Goal: Task Accomplishment & Management: Use online tool/utility

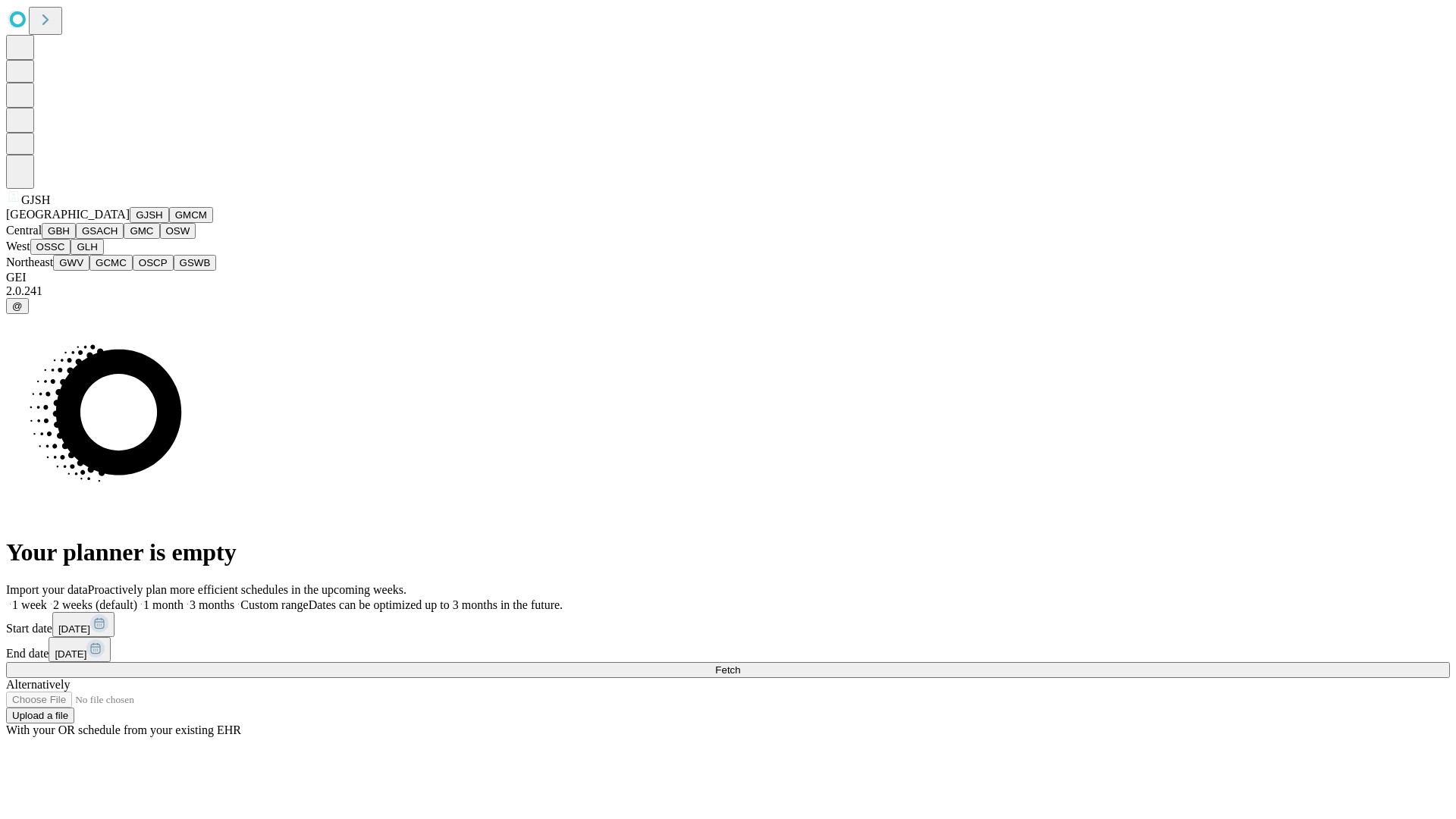
click at [130, 223] on button "GJSH" at bounding box center [149, 215] width 39 height 16
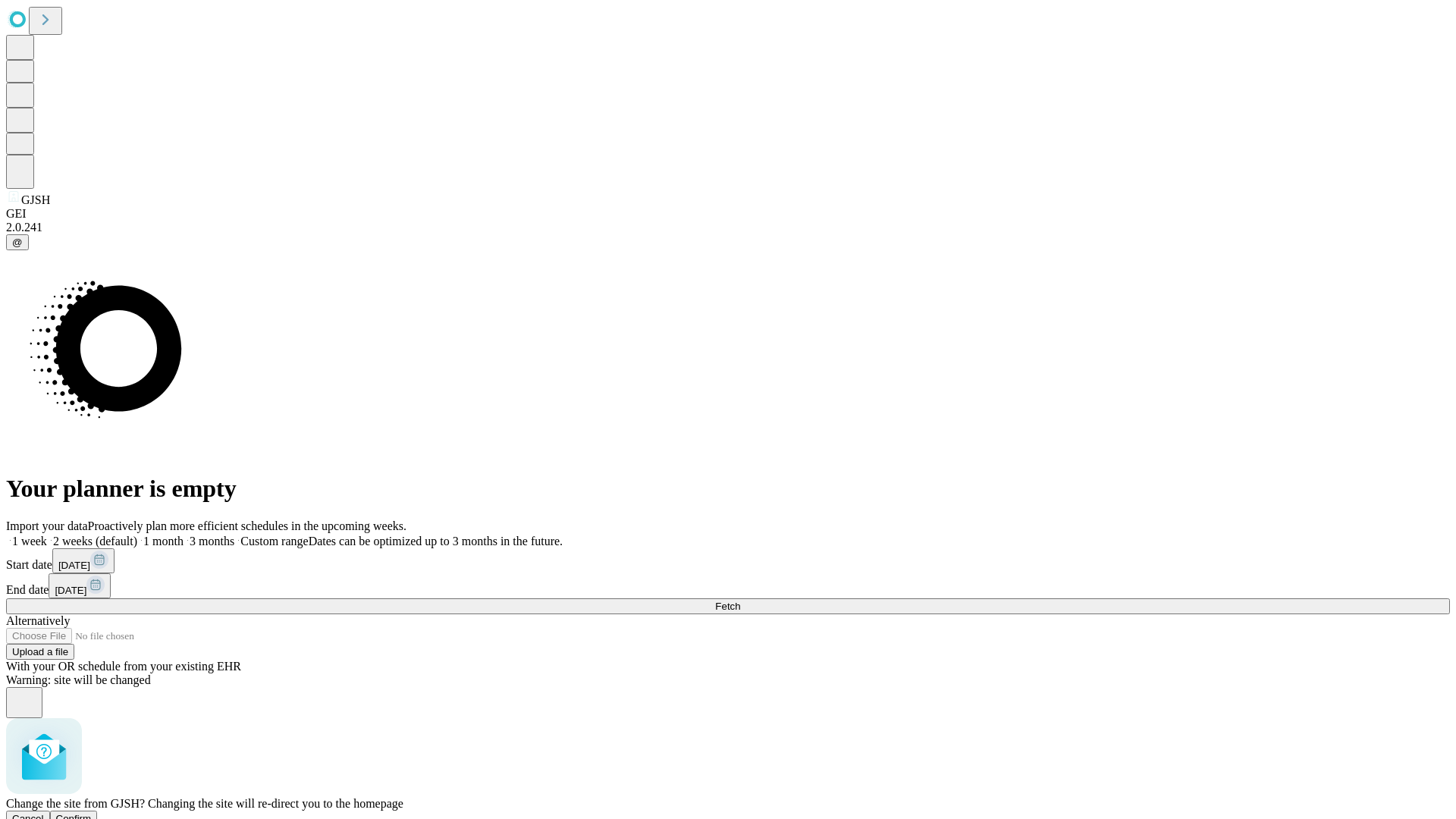
click at [92, 813] on span "Confirm" at bounding box center [74, 818] width 36 height 11
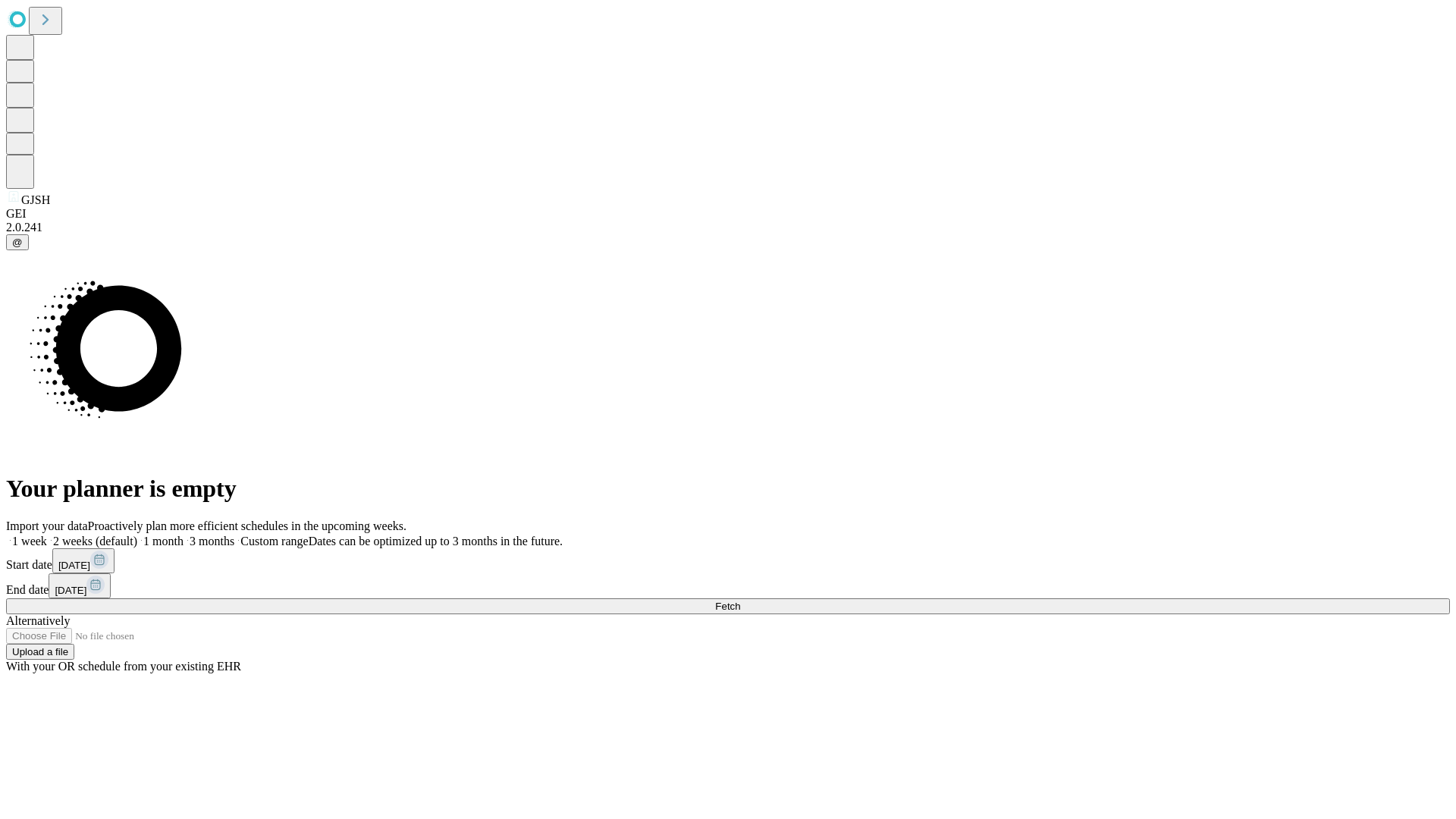
click at [47, 535] on label "1 week" at bounding box center [26, 541] width 41 height 13
click at [740, 601] on span "Fetch" at bounding box center [727, 606] width 25 height 11
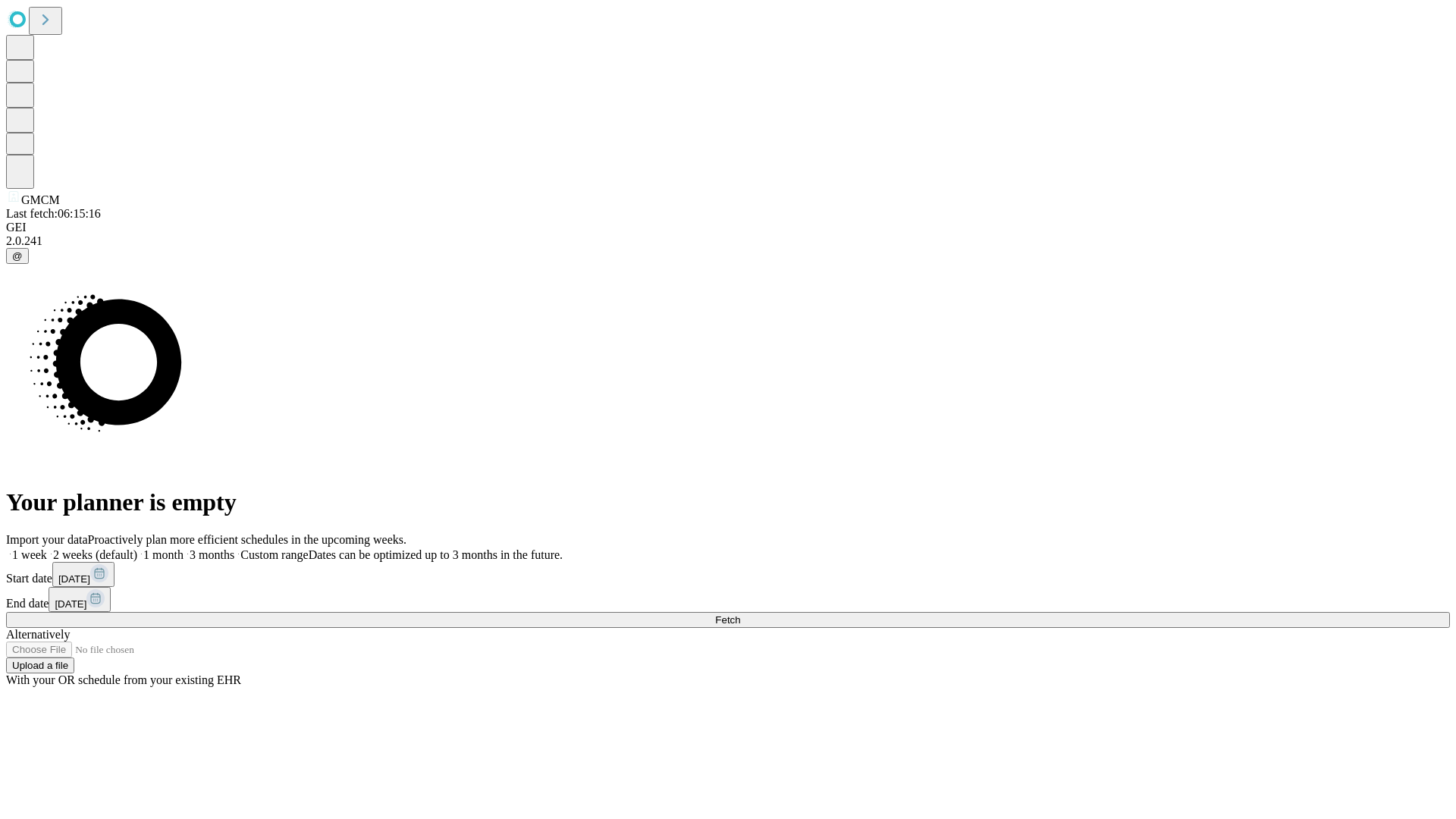
click at [740, 614] on span "Fetch" at bounding box center [727, 619] width 25 height 11
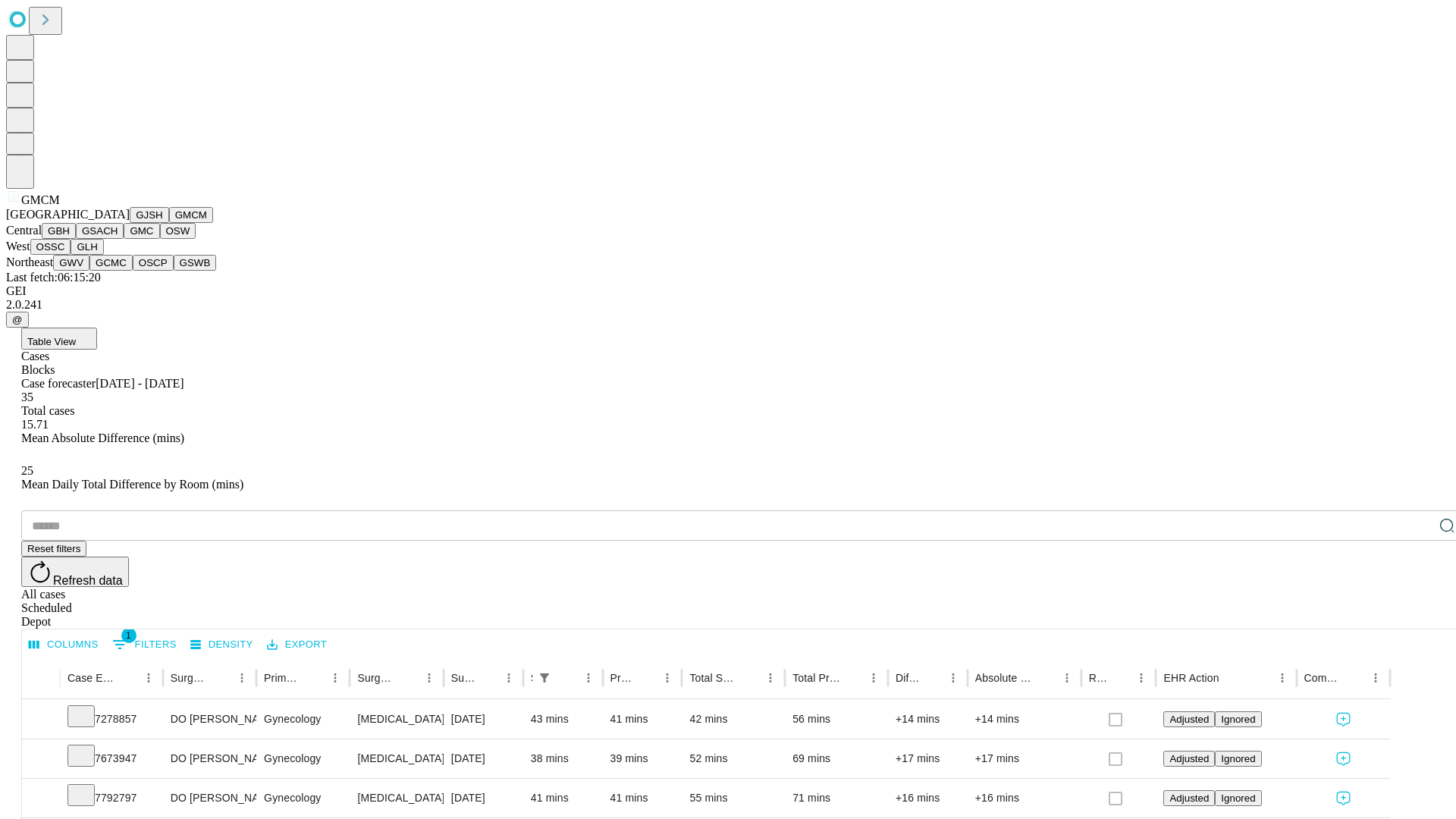
click at [76, 239] on button "GBH" at bounding box center [59, 231] width 34 height 16
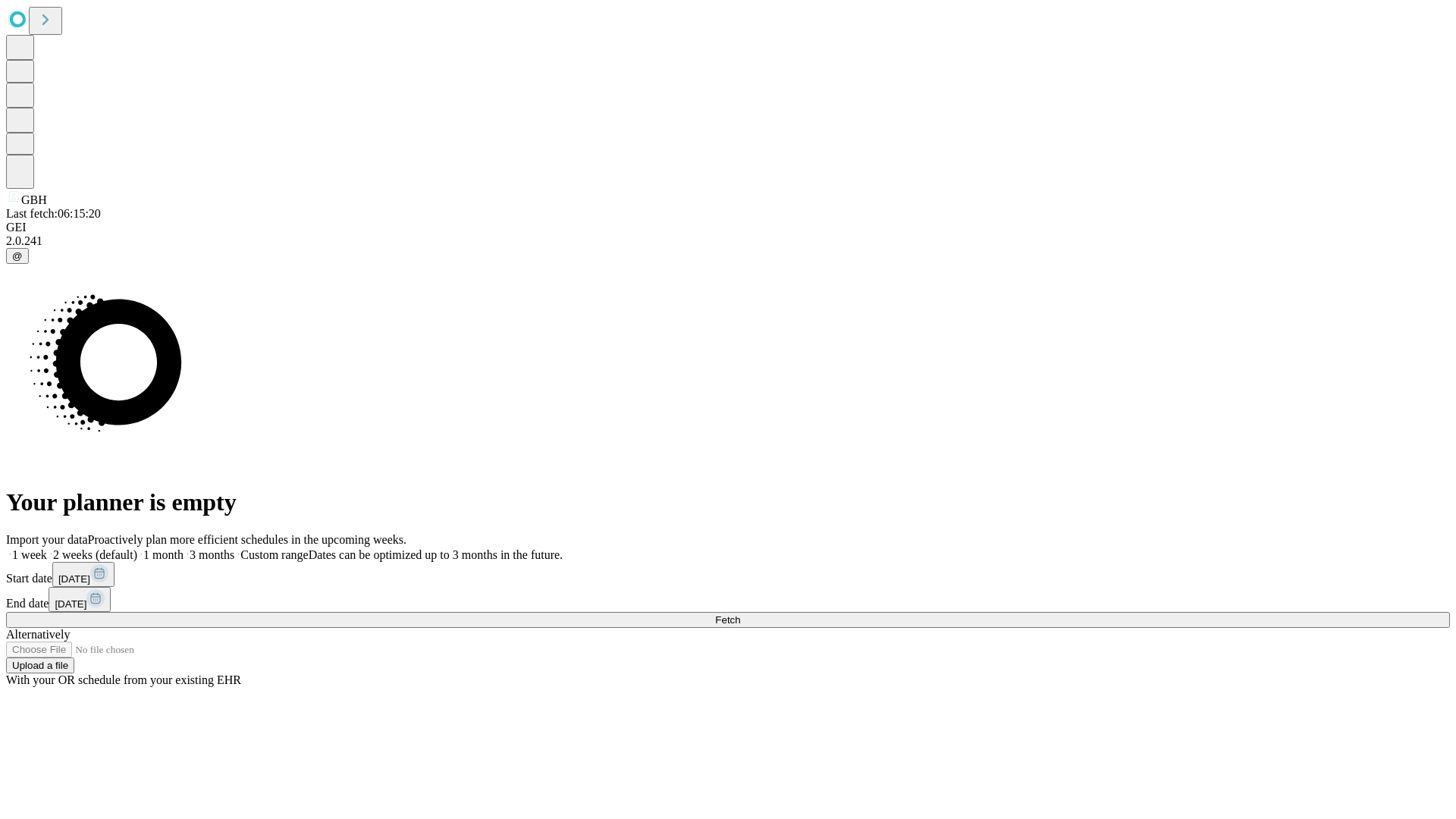
click at [47, 548] on label "1 week" at bounding box center [26, 554] width 41 height 13
click at [740, 614] on span "Fetch" at bounding box center [727, 619] width 25 height 11
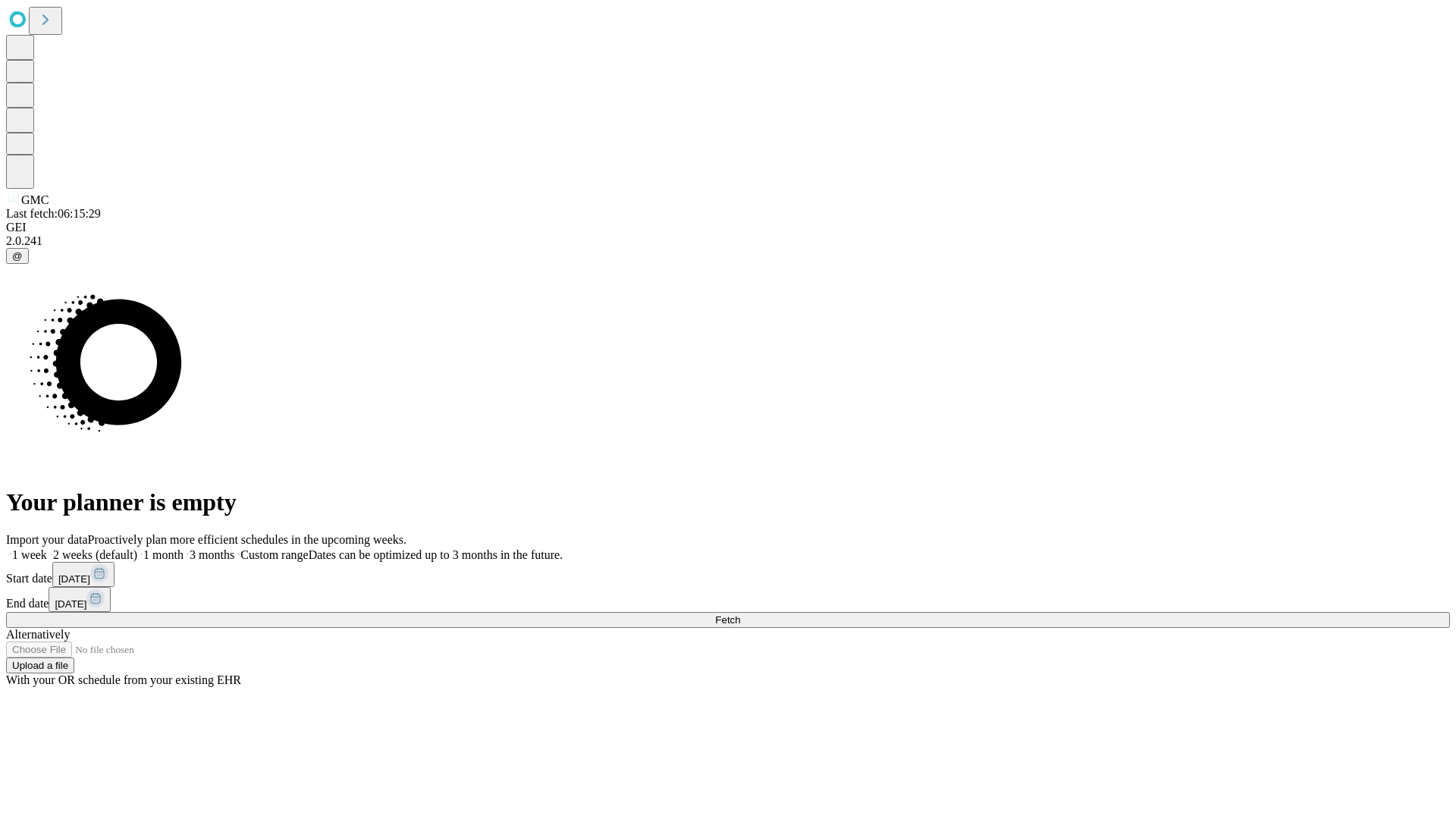
click at [47, 548] on label "1 week" at bounding box center [26, 554] width 41 height 13
click at [740, 614] on span "Fetch" at bounding box center [727, 619] width 25 height 11
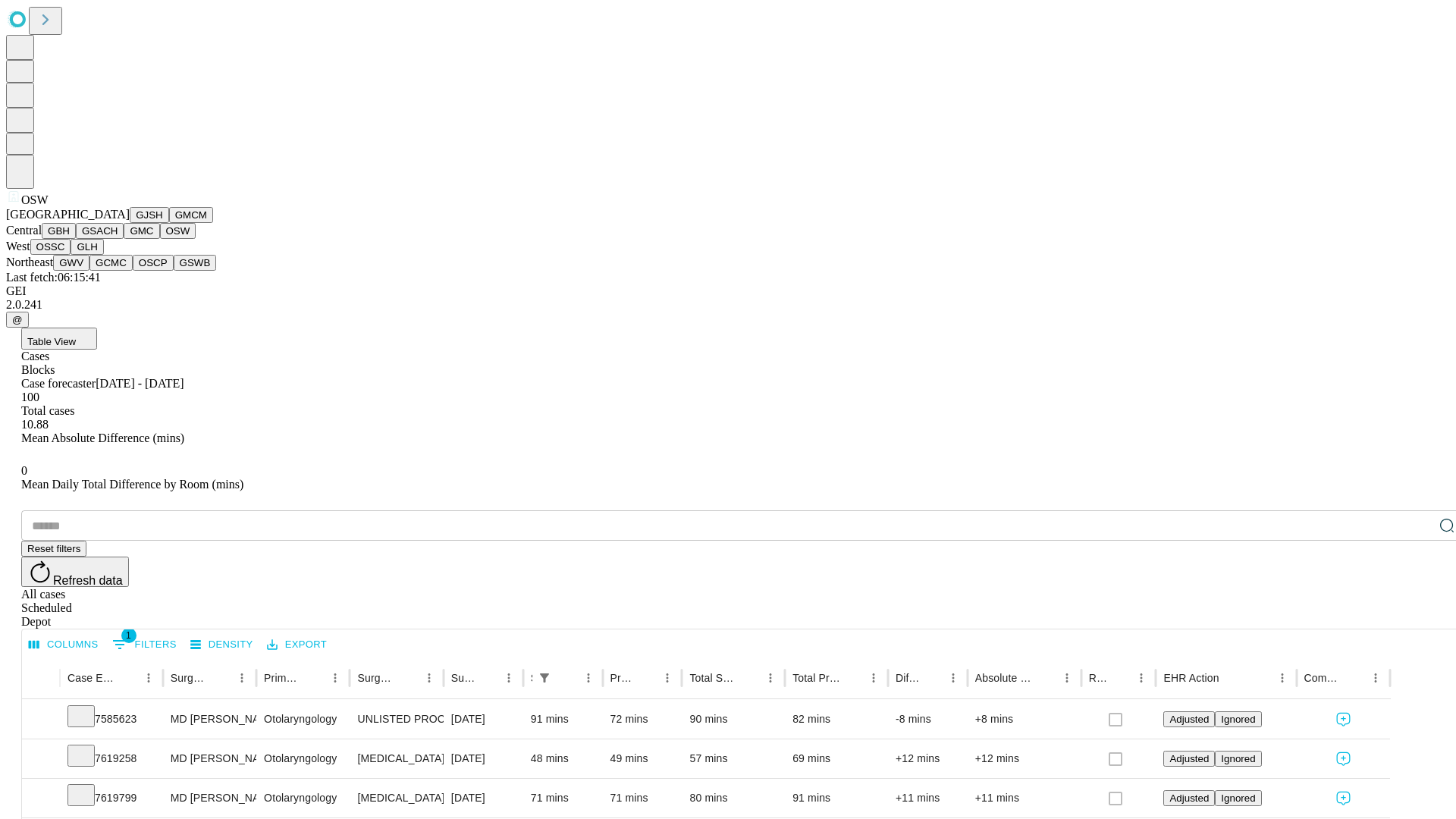
click at [71, 255] on button "OSSC" at bounding box center [50, 247] width 41 height 16
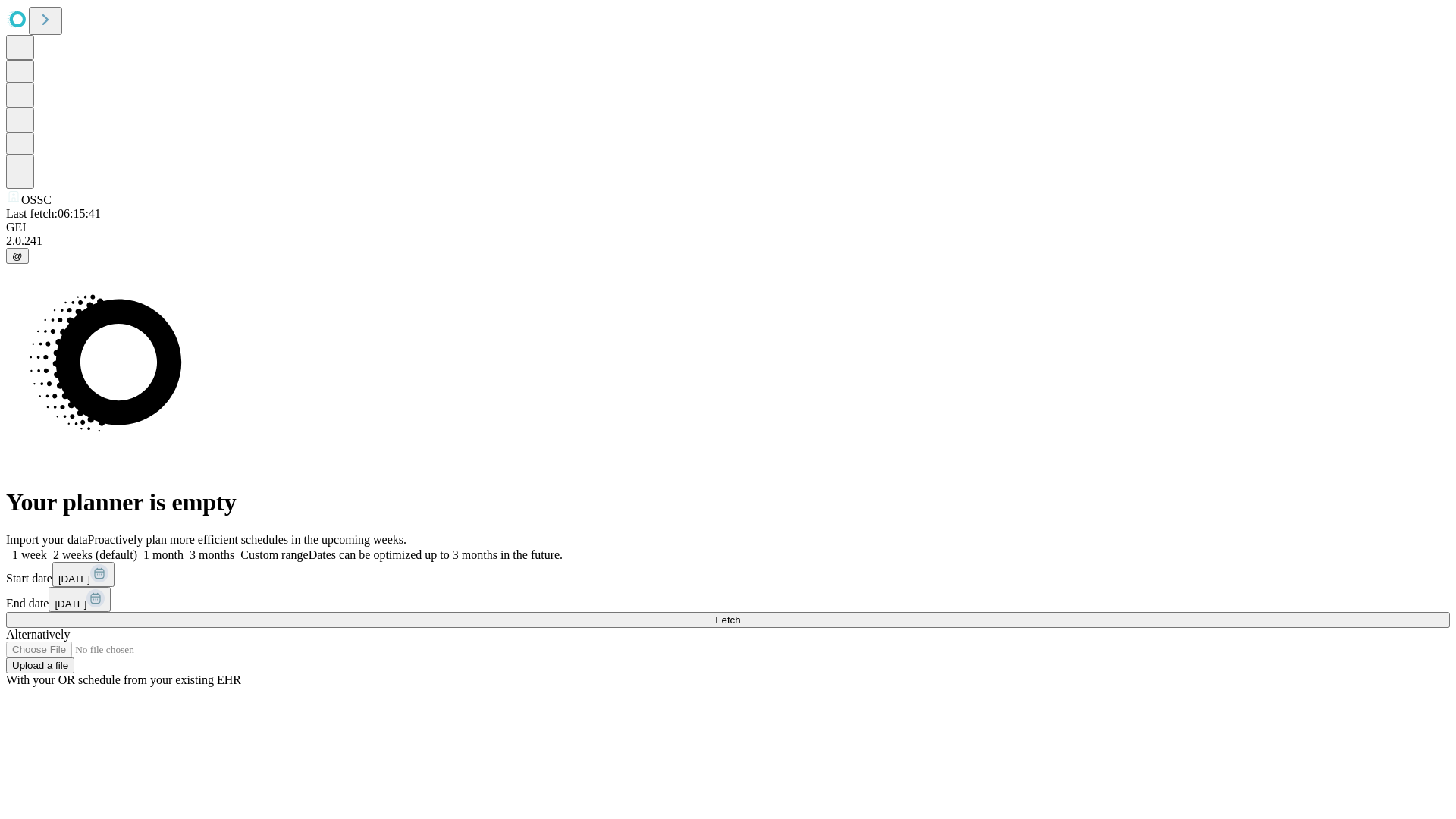
click at [47, 548] on label "1 week" at bounding box center [26, 554] width 41 height 13
click at [740, 614] on span "Fetch" at bounding box center [727, 619] width 25 height 11
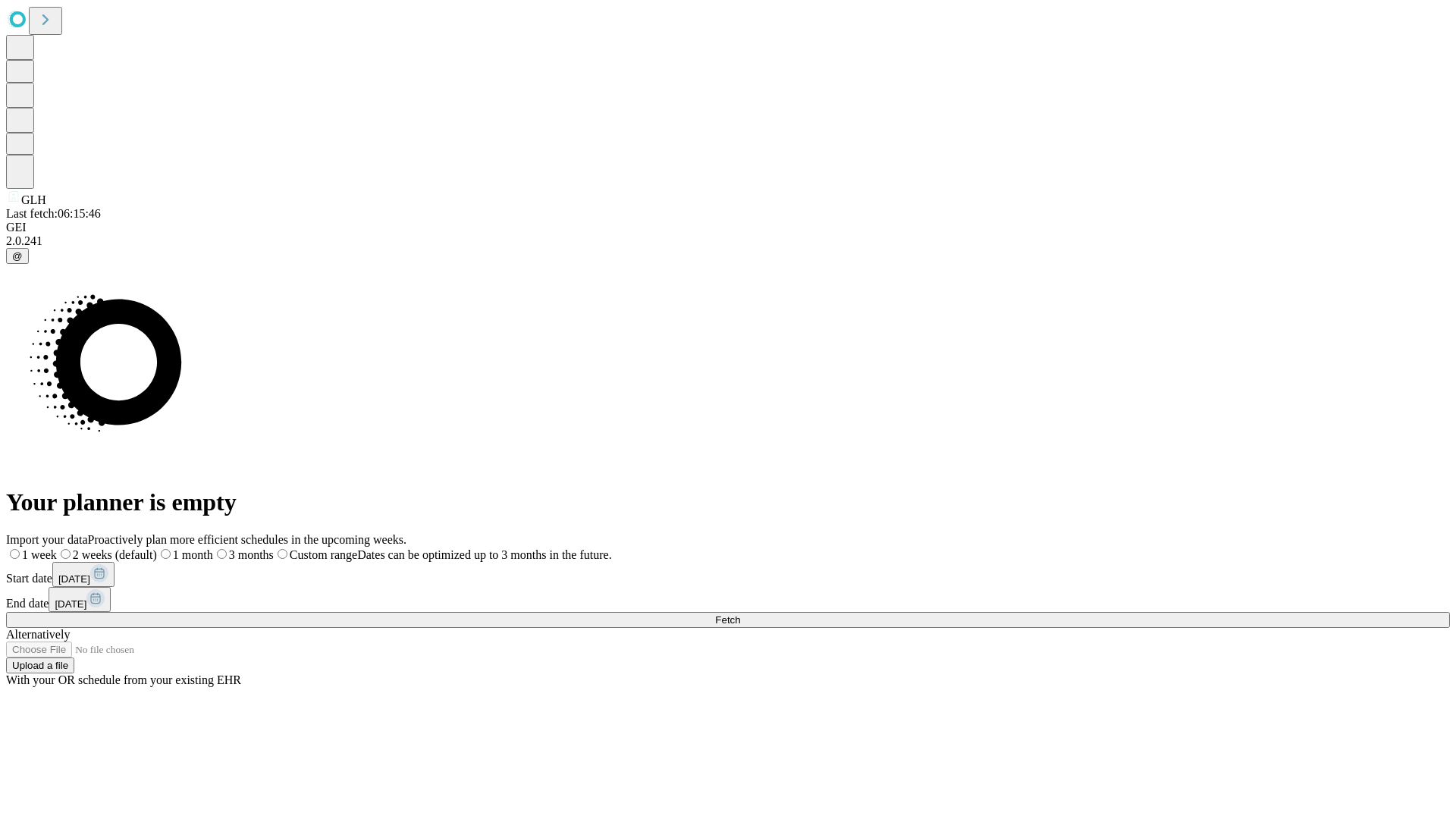
click at [57, 548] on label "1 week" at bounding box center [31, 554] width 51 height 13
click at [740, 614] on span "Fetch" at bounding box center [727, 619] width 25 height 11
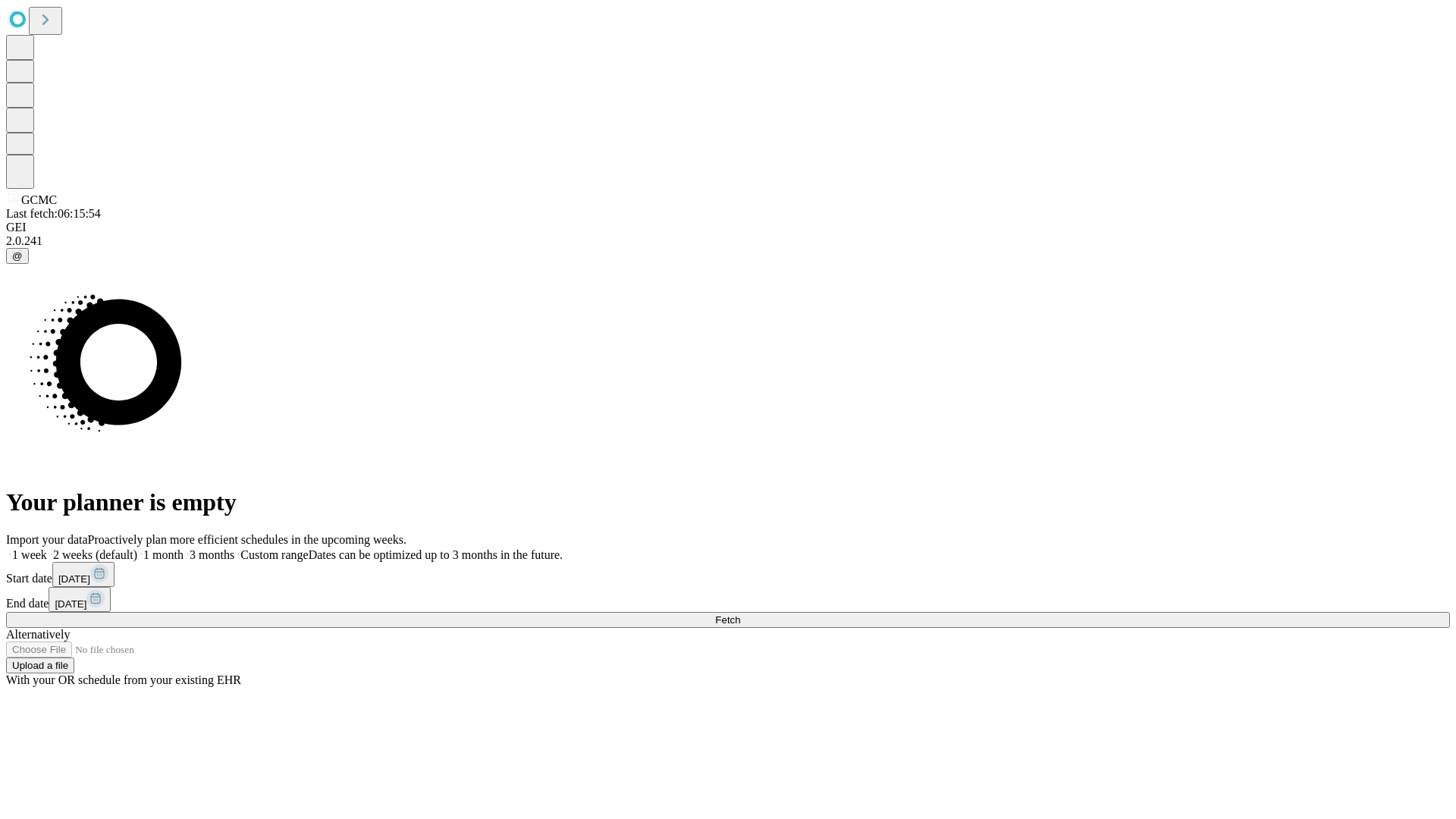
click at [47, 548] on label "1 week" at bounding box center [26, 554] width 41 height 13
click at [740, 614] on span "Fetch" at bounding box center [727, 619] width 25 height 11
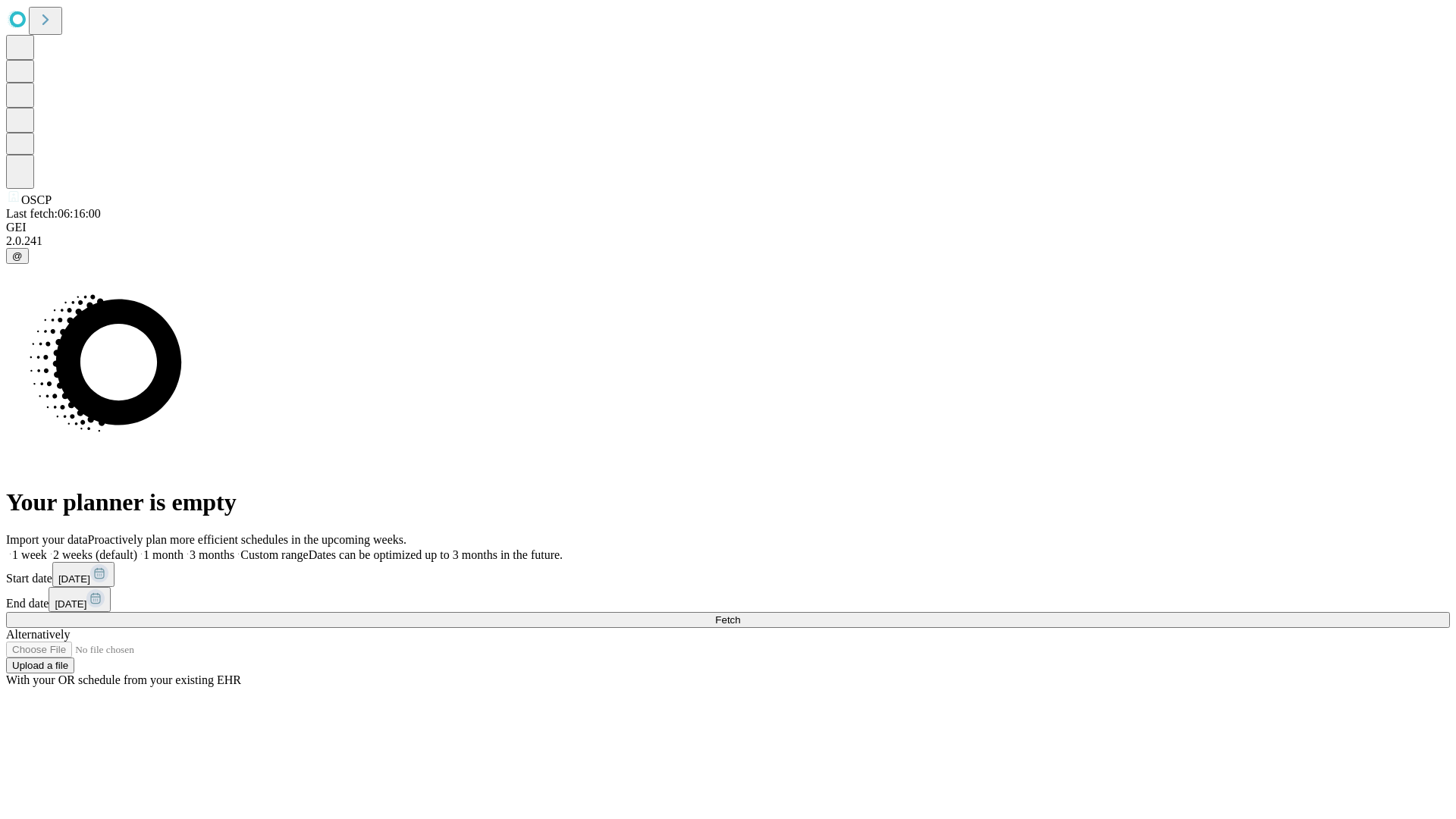
click at [740, 614] on span "Fetch" at bounding box center [727, 619] width 25 height 11
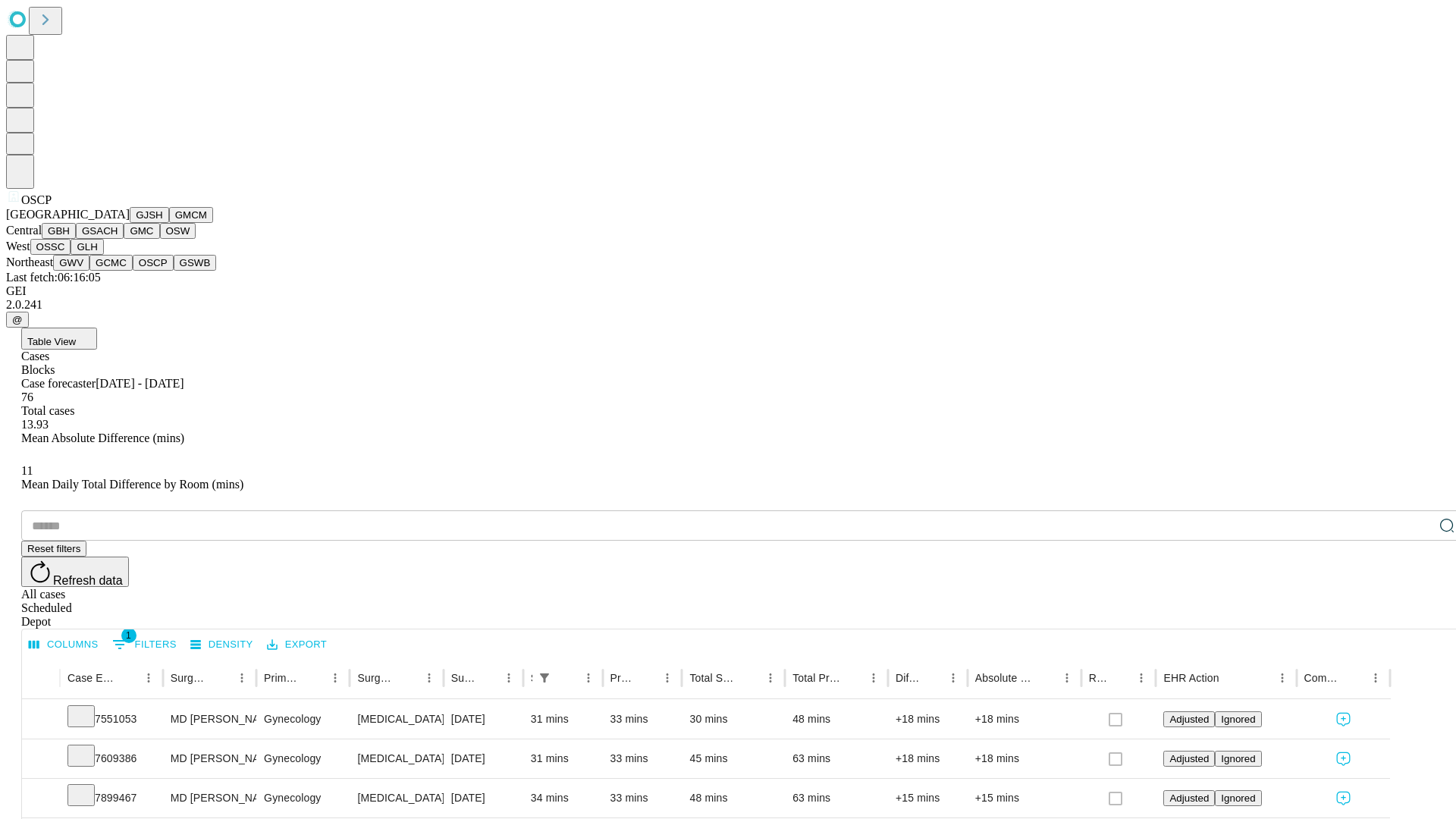
click at [174, 271] on button "GSWB" at bounding box center [195, 263] width 43 height 16
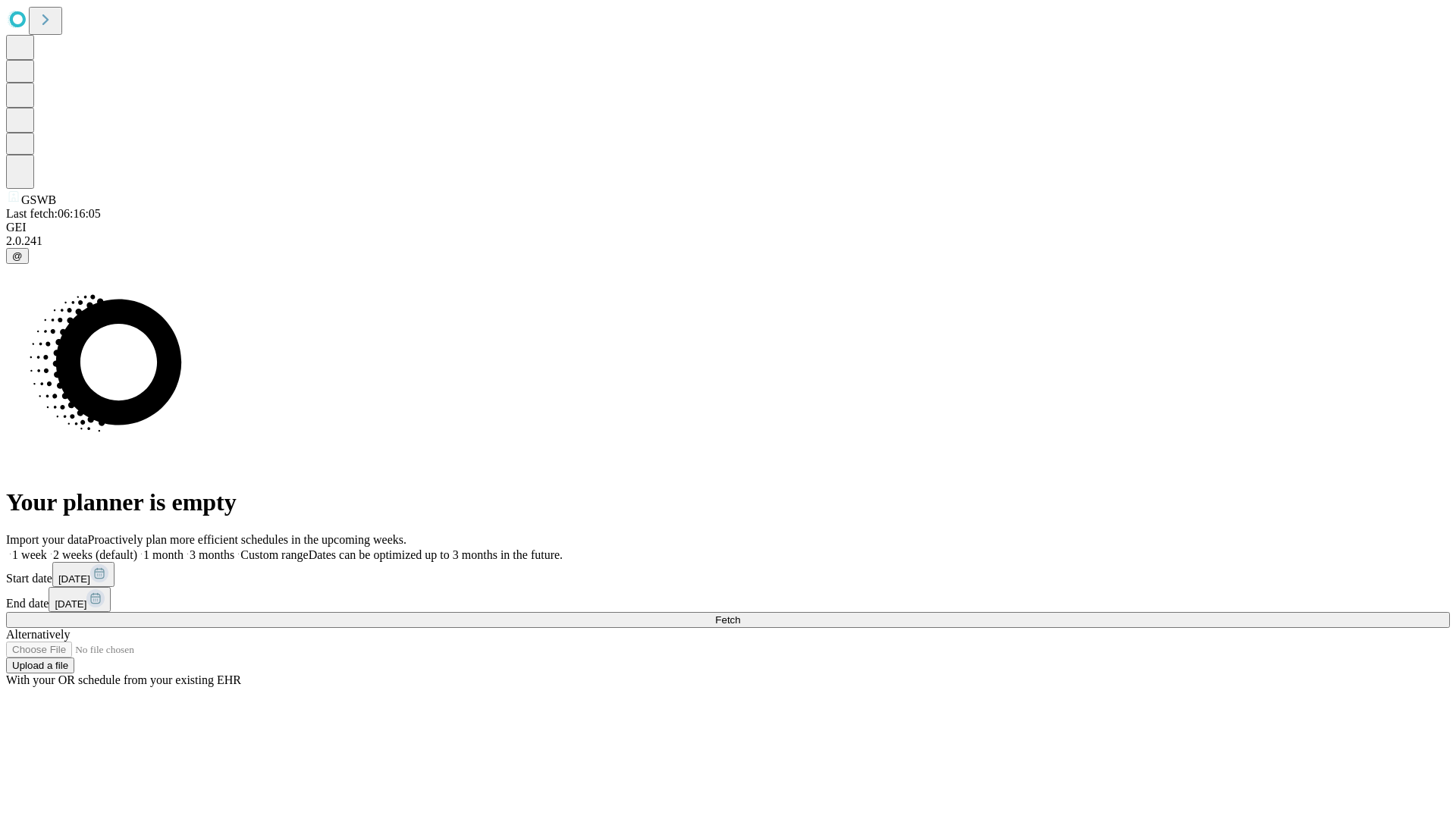
click at [740, 614] on span "Fetch" at bounding box center [727, 619] width 25 height 11
